Goal: Navigation & Orientation: Find specific page/section

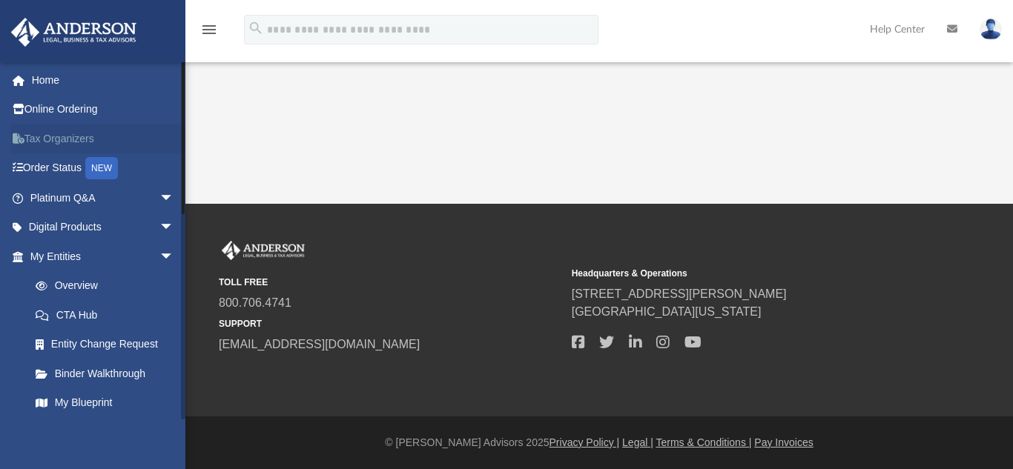
click at [65, 136] on link "Tax Organizers" at bounding box center [103, 139] width 186 height 30
click at [159, 253] on span "arrow_drop_down" at bounding box center [174, 257] width 30 height 30
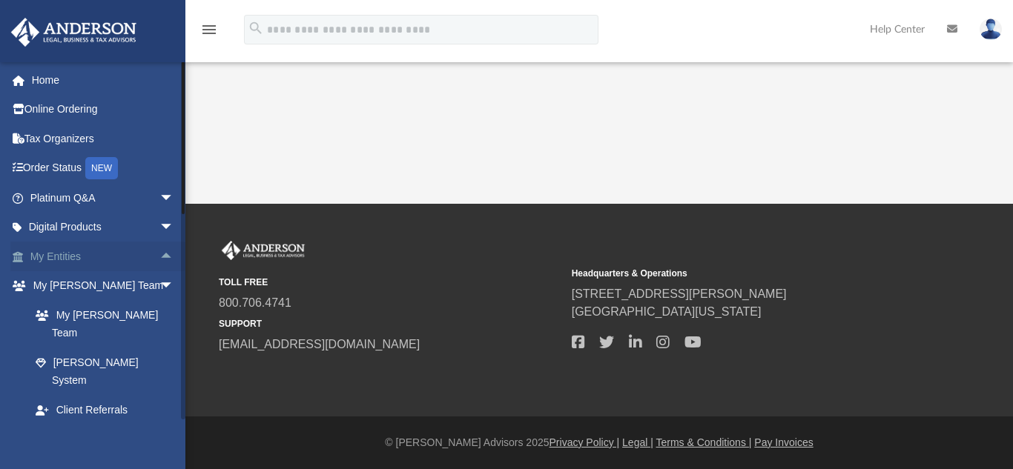
click at [159, 253] on span "arrow_drop_up" at bounding box center [174, 257] width 30 height 30
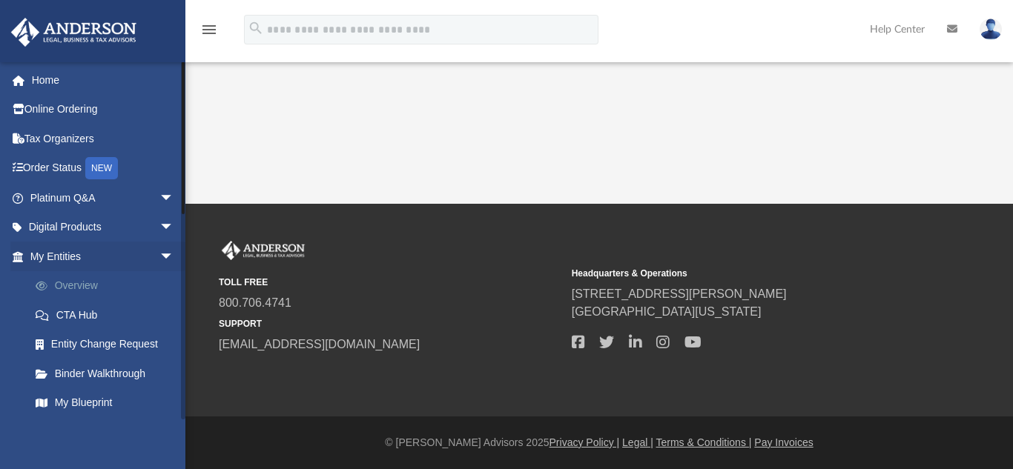
click at [99, 282] on link "Overview" at bounding box center [109, 286] width 176 height 30
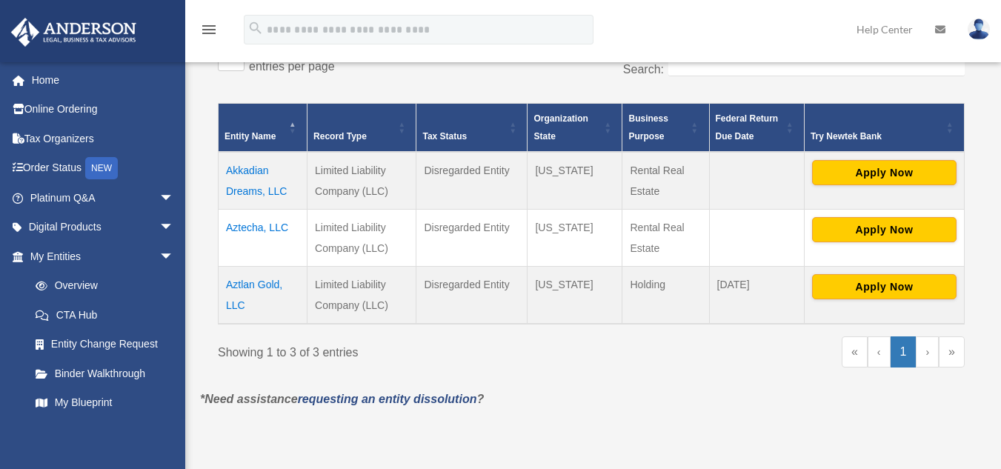
scroll to position [265, 0]
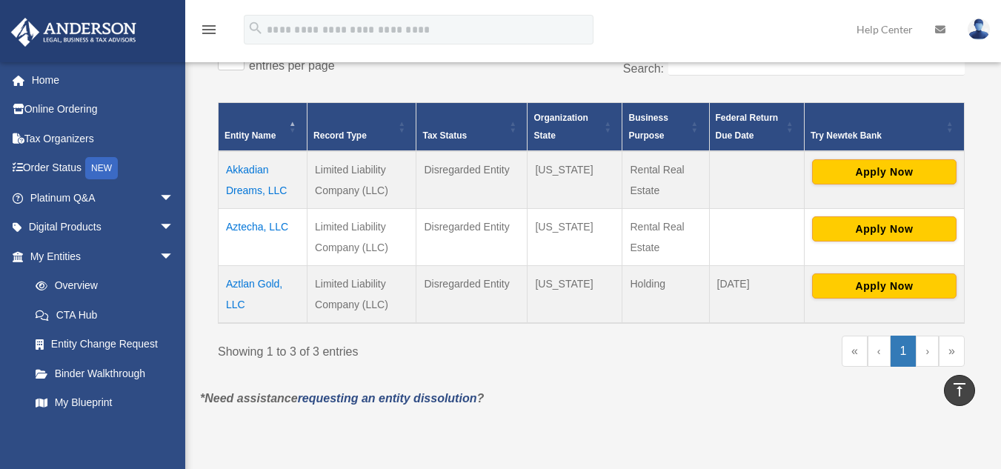
click at [245, 166] on td "Akkadian Dreams, LLC" at bounding box center [263, 180] width 89 height 58
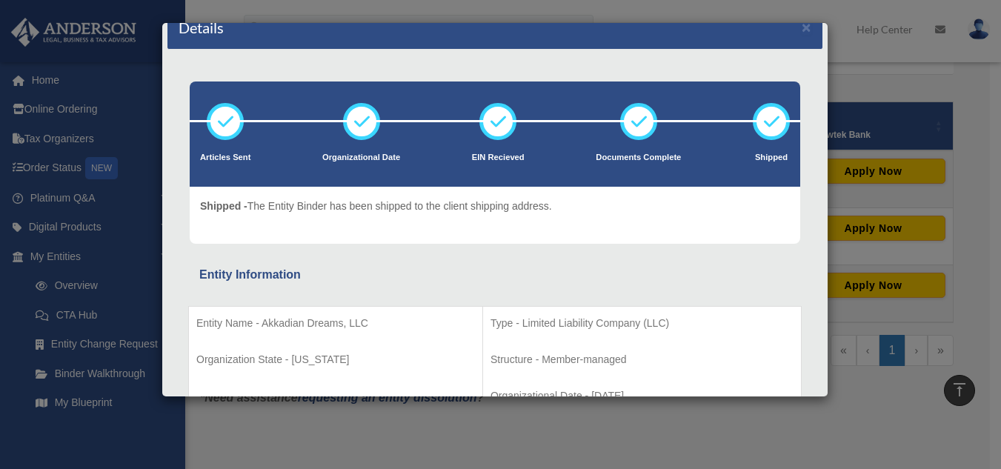
scroll to position [0, 0]
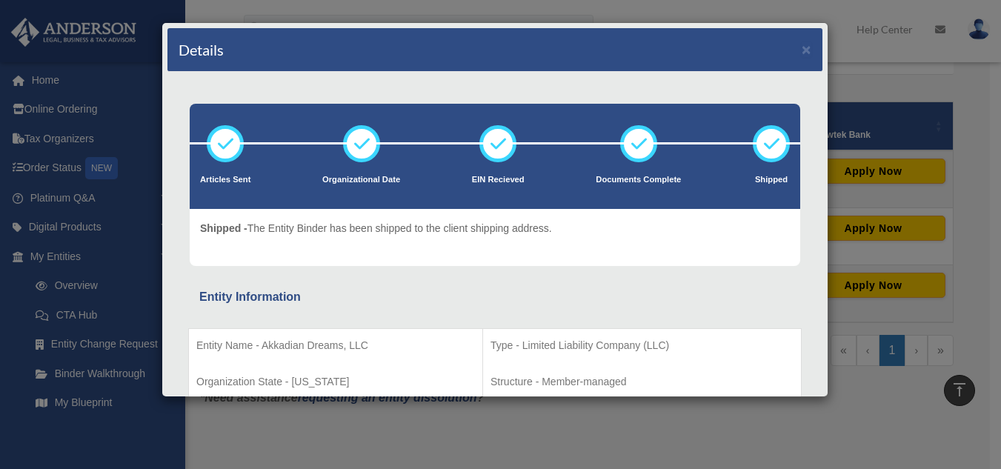
click at [617, 432] on div "Details × Articles Sent Organizational Date" at bounding box center [500, 234] width 1001 height 469
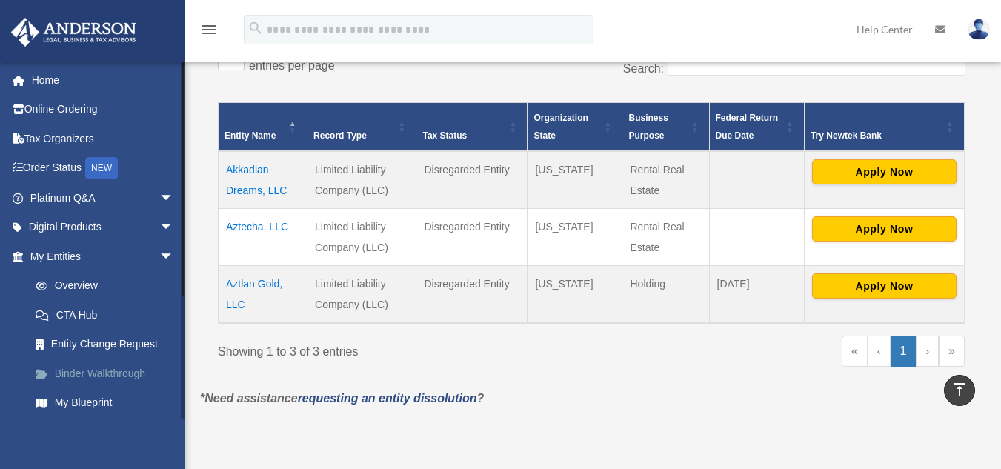
click at [90, 368] on link "Binder Walkthrough" at bounding box center [109, 374] width 176 height 30
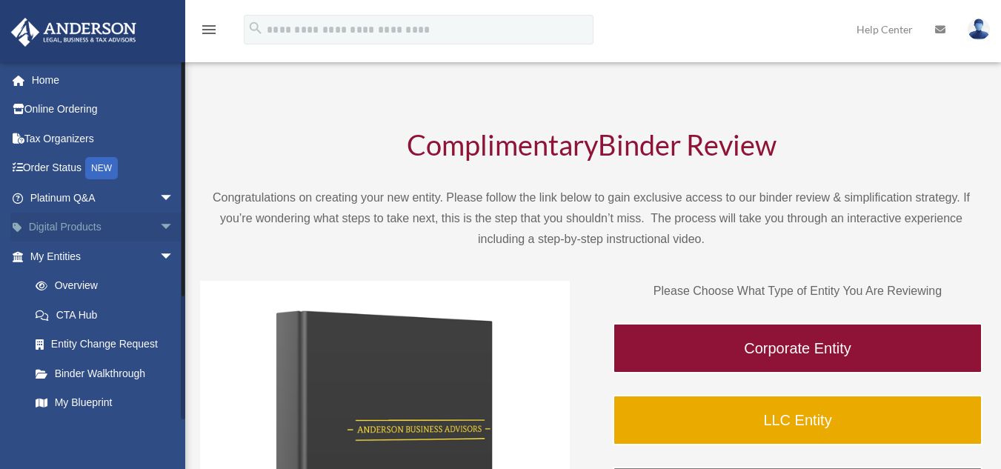
click at [159, 225] on span "arrow_drop_down" at bounding box center [174, 228] width 30 height 30
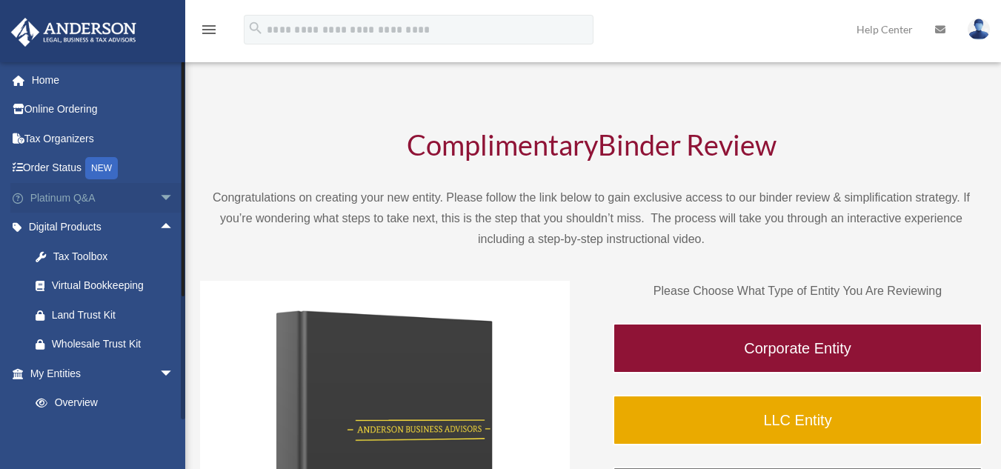
drag, startPoint x: 153, startPoint y: 193, endPoint x: 98, endPoint y: 202, distance: 55.6
click at [98, 202] on link "Platinum Q&A arrow_drop_down" at bounding box center [103, 198] width 186 height 30
click at [159, 196] on span "arrow_drop_down" at bounding box center [174, 198] width 30 height 30
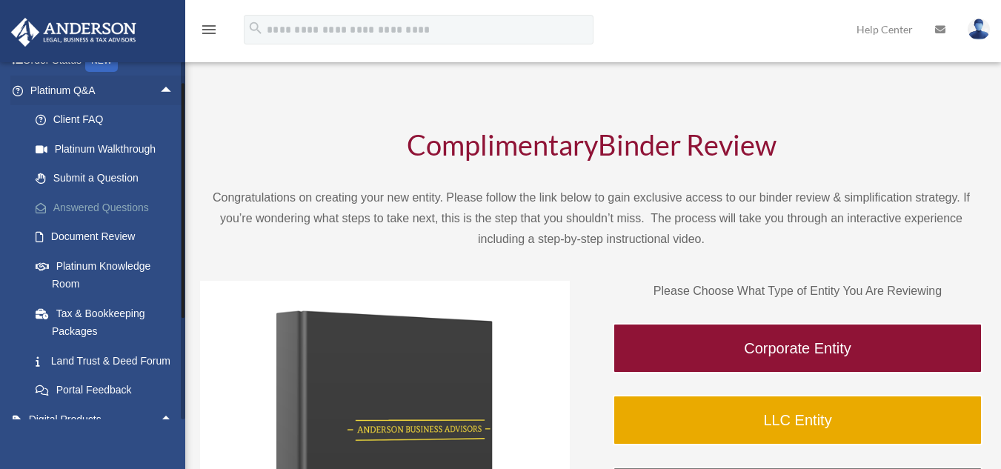
scroll to position [108, 0]
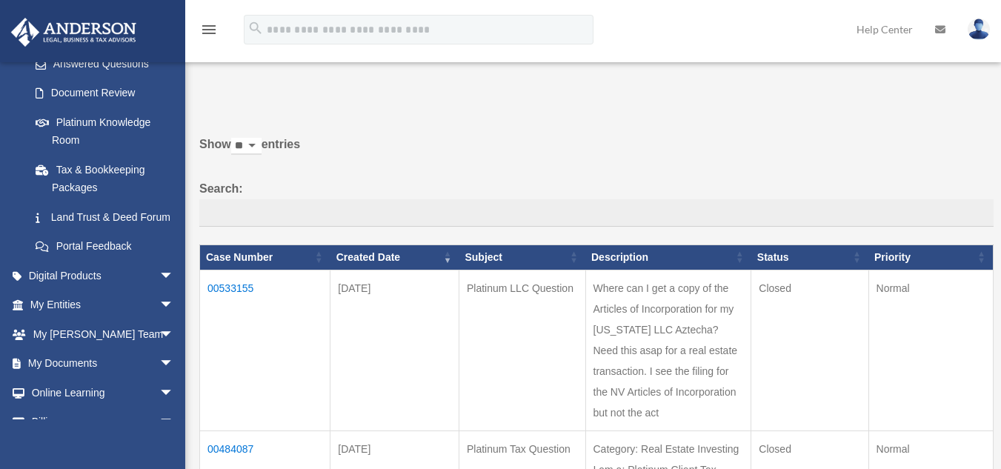
scroll to position [319, 0]
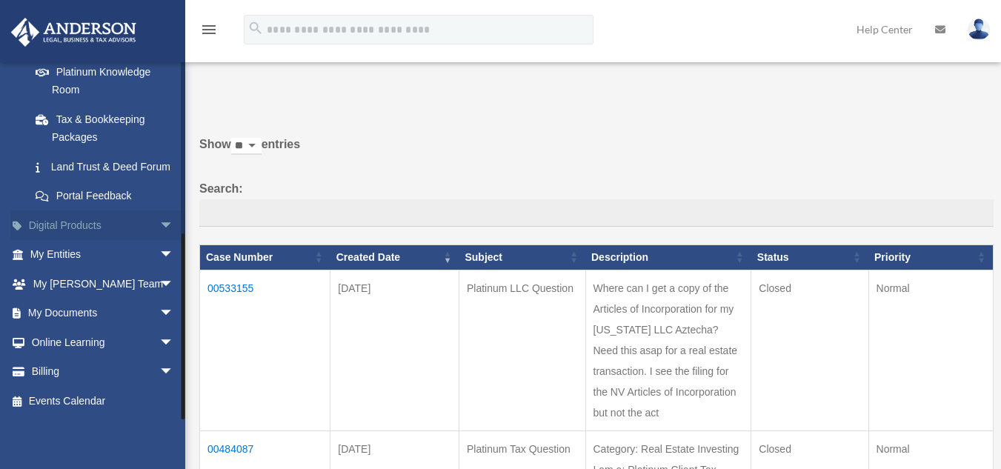
click at [159, 226] on span "arrow_drop_down" at bounding box center [174, 226] width 30 height 30
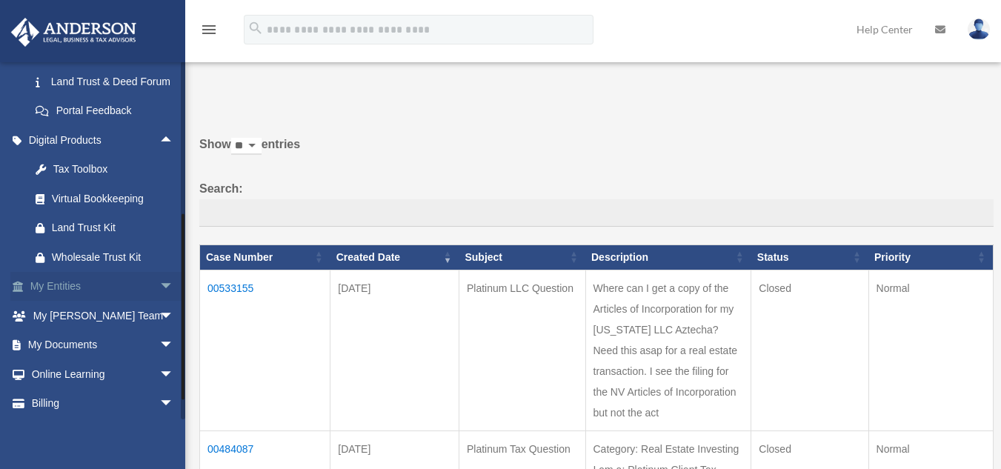
scroll to position [437, 0]
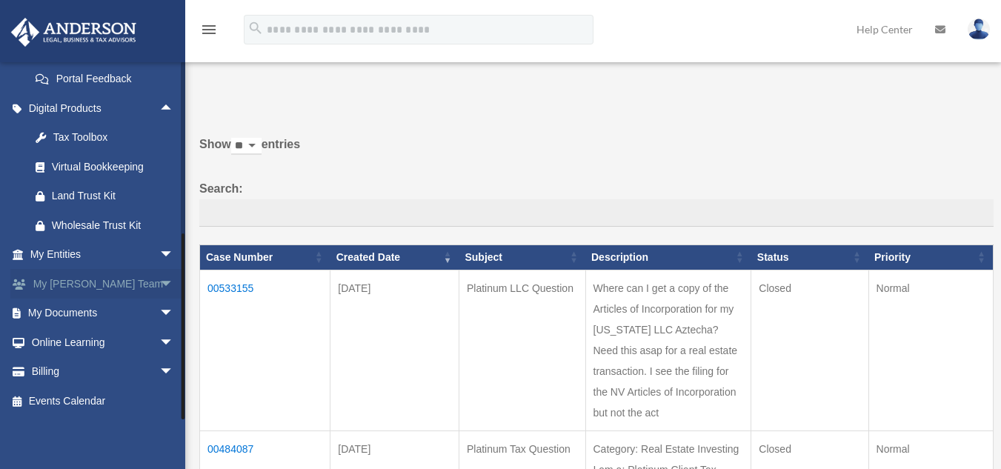
click at [159, 285] on span "arrow_drop_down" at bounding box center [174, 284] width 30 height 30
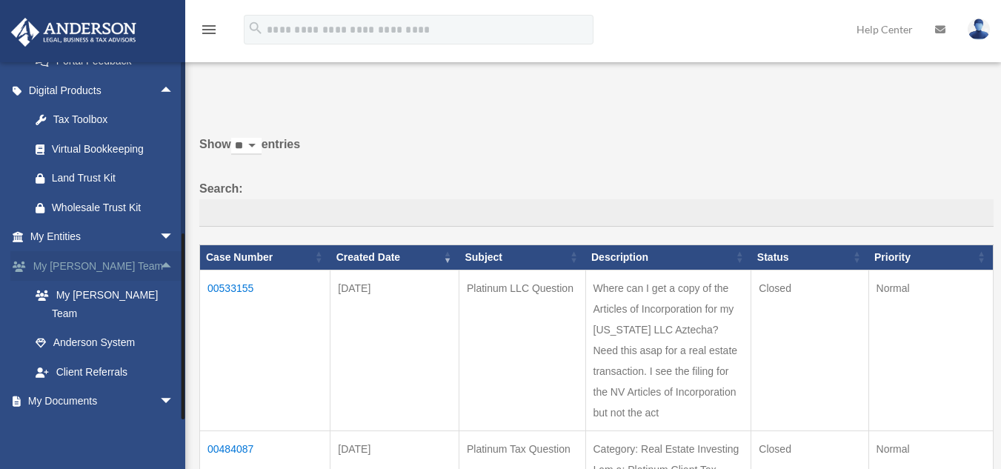
click at [159, 282] on span "arrow_drop_up" at bounding box center [174, 266] width 30 height 30
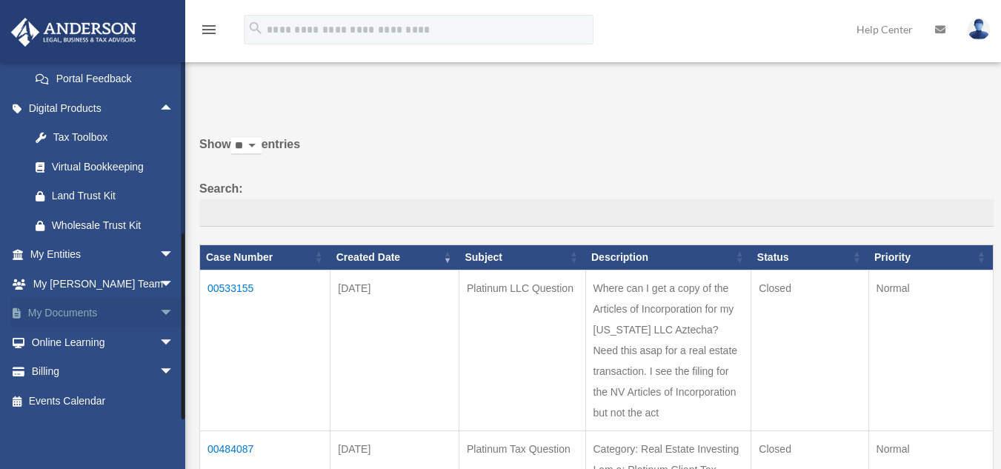
click at [159, 310] on span "arrow_drop_down" at bounding box center [174, 314] width 30 height 30
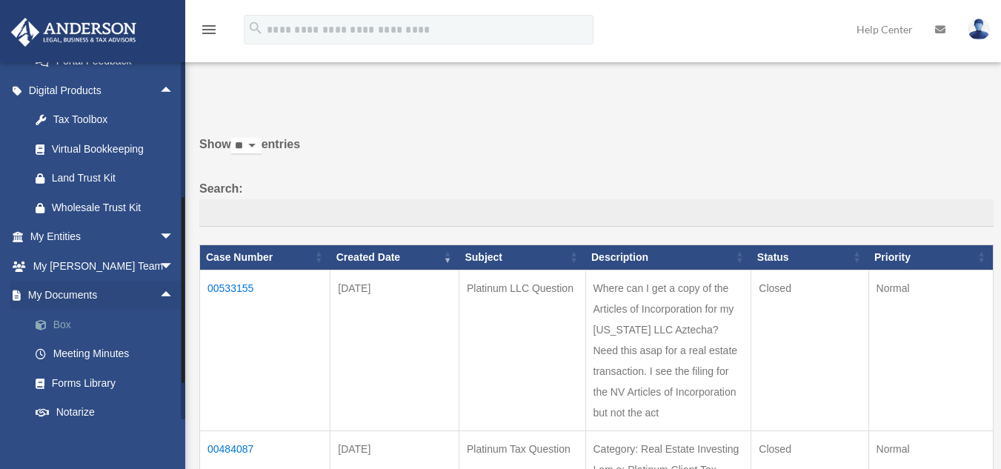
scroll to position [554, 0]
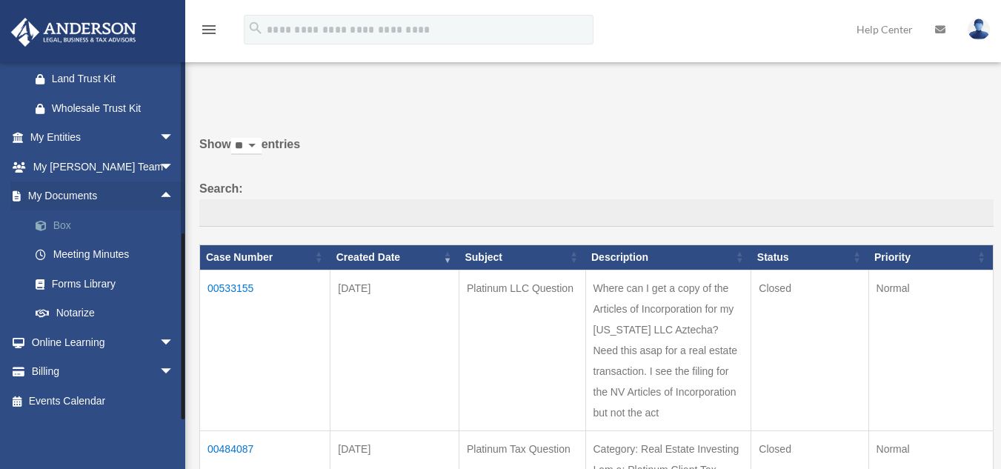
click at [69, 225] on link "Box" at bounding box center [109, 226] width 176 height 30
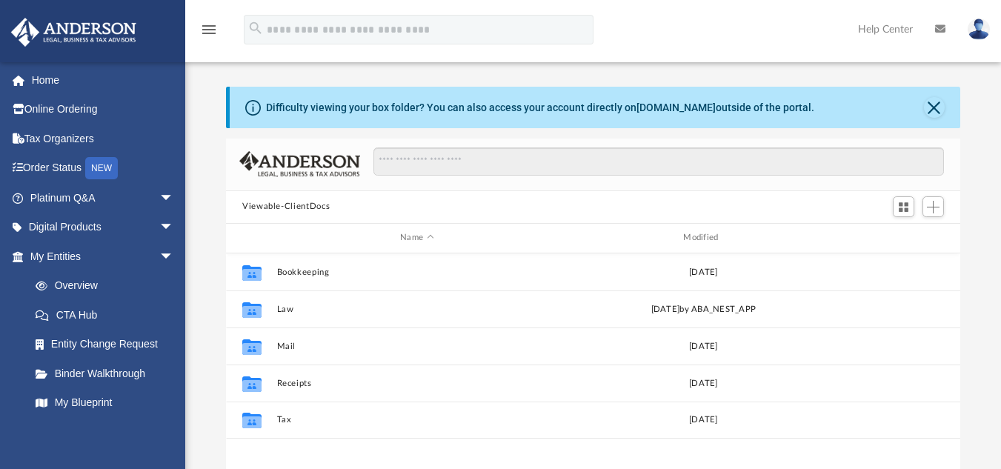
scroll to position [326, 724]
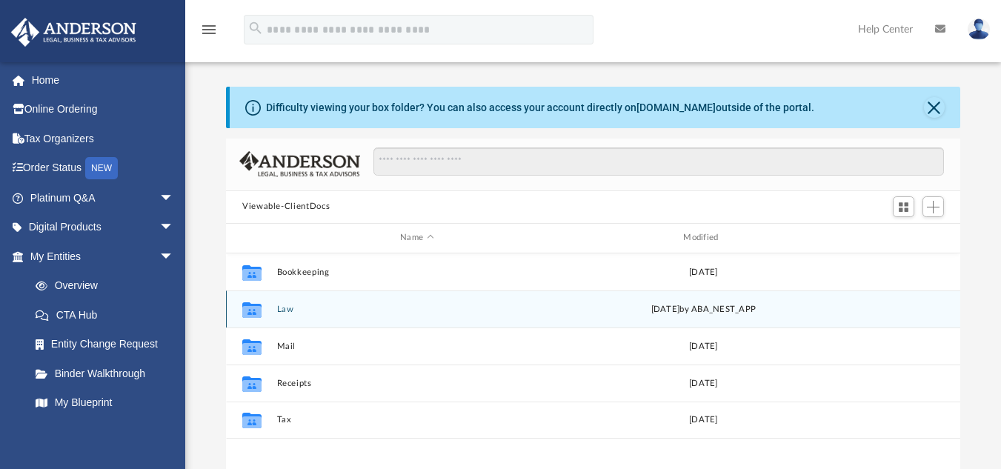
click at [288, 307] on button "Law" at bounding box center [417, 309] width 280 height 10
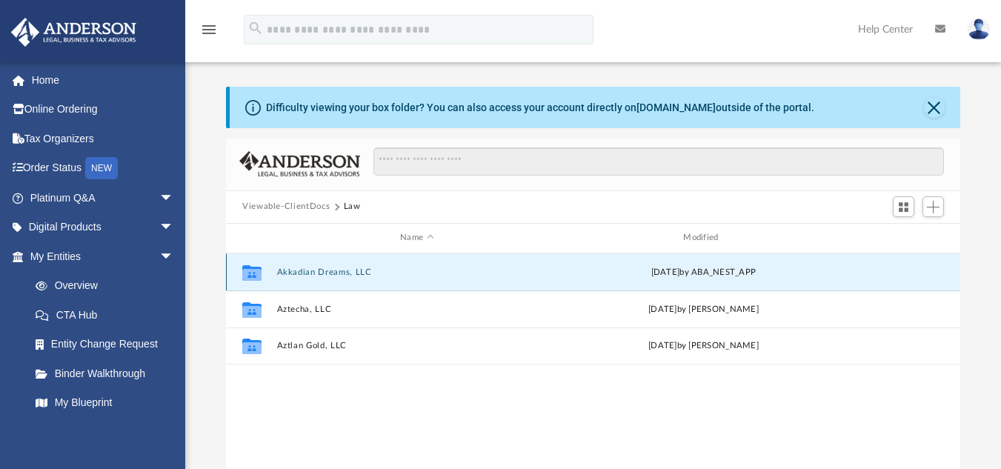
click at [322, 272] on button "Akkadian Dreams, LLC" at bounding box center [417, 272] width 280 height 10
